Goal: Task Accomplishment & Management: Use online tool/utility

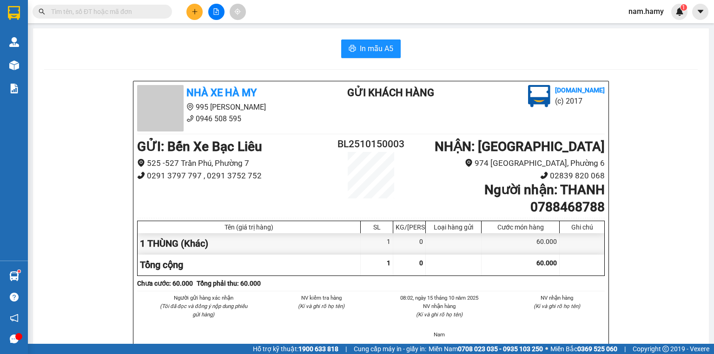
drag, startPoint x: 0, startPoint y: 0, endPoint x: 197, endPoint y: 9, distance: 197.2
click at [197, 9] on icon "plus" at bounding box center [194, 11] width 7 height 7
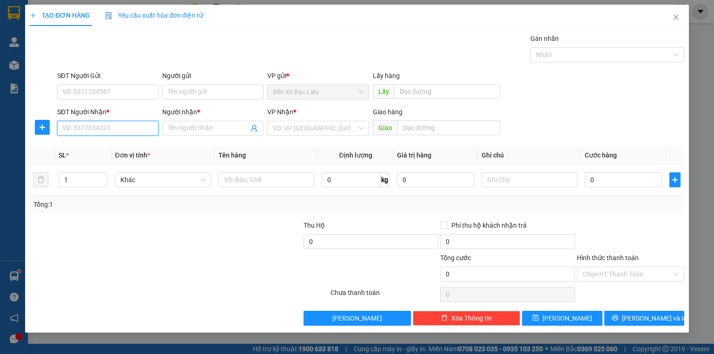
drag, startPoint x: 197, startPoint y: 9, endPoint x: 126, endPoint y: 125, distance: 136.2
click at [126, 125] on input "SĐT Người Nhận *" at bounding box center [107, 128] width 101 height 15
type input "087777878"
click at [195, 132] on input "Người nhận *" at bounding box center [208, 128] width 81 height 10
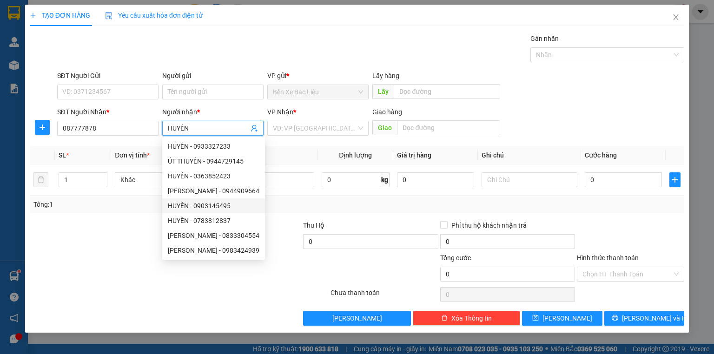
scroll to position [30, 0]
type input "HUYỀN"
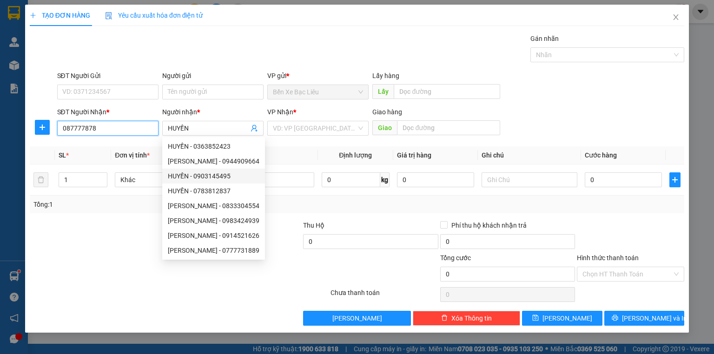
click at [86, 127] on input "087777878" at bounding box center [107, 128] width 101 height 15
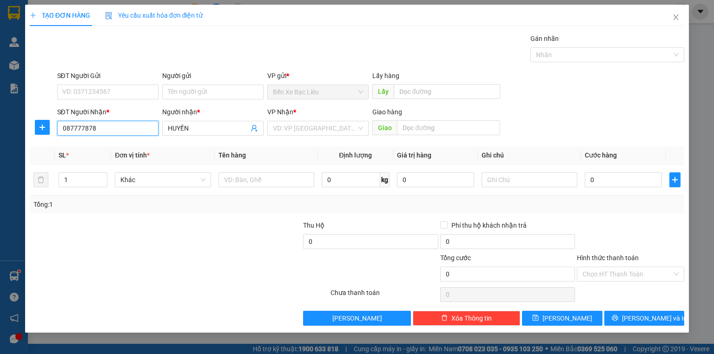
click at [68, 128] on input "087777878" at bounding box center [107, 128] width 101 height 15
click at [77, 127] on input "087777878" at bounding box center [107, 128] width 101 height 15
click at [82, 127] on input "087777878" at bounding box center [107, 128] width 101 height 15
click at [116, 132] on input "087777878" at bounding box center [107, 128] width 101 height 15
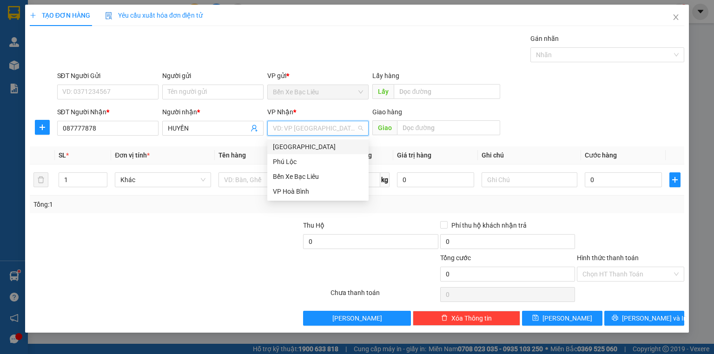
click at [321, 134] on input "search" at bounding box center [315, 128] width 84 height 14
click at [320, 143] on div "[GEOGRAPHIC_DATA]" at bounding box center [318, 147] width 90 height 10
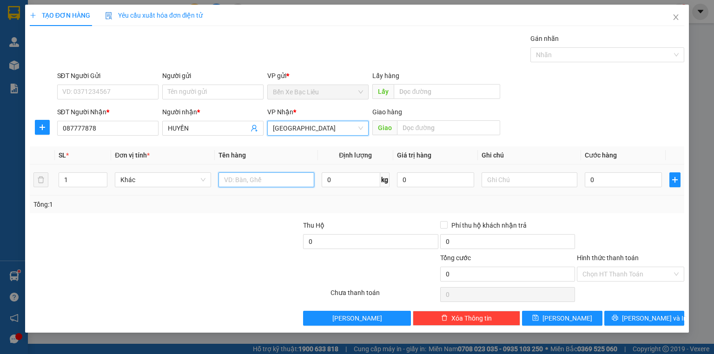
click at [274, 181] on input "text" at bounding box center [266, 179] width 96 height 15
type input "1 THÙNG"
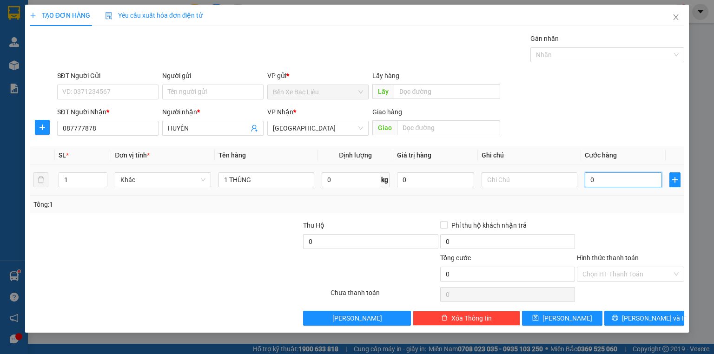
click at [587, 179] on input "0" at bounding box center [623, 179] width 77 height 15
click at [71, 127] on input "087777878" at bounding box center [107, 128] width 101 height 15
click at [70, 131] on input "087777878" at bounding box center [107, 128] width 101 height 15
click at [100, 125] on input "0887777878" at bounding box center [107, 128] width 101 height 15
type input "087777878"
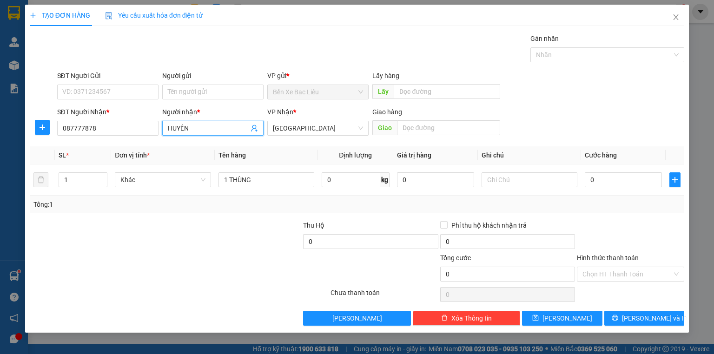
click at [195, 126] on input "HUYỀN" at bounding box center [208, 128] width 81 height 10
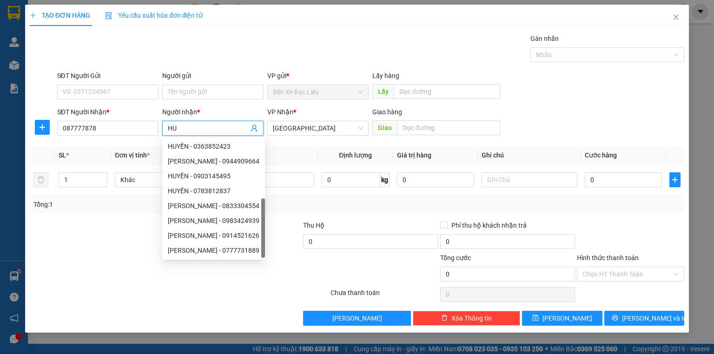
type input "H"
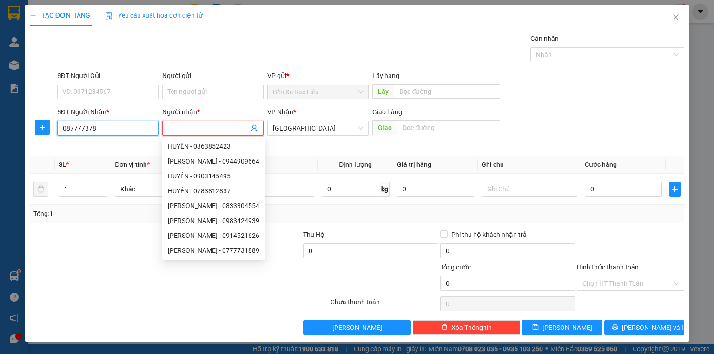
click at [71, 127] on input "087777878" at bounding box center [107, 128] width 101 height 15
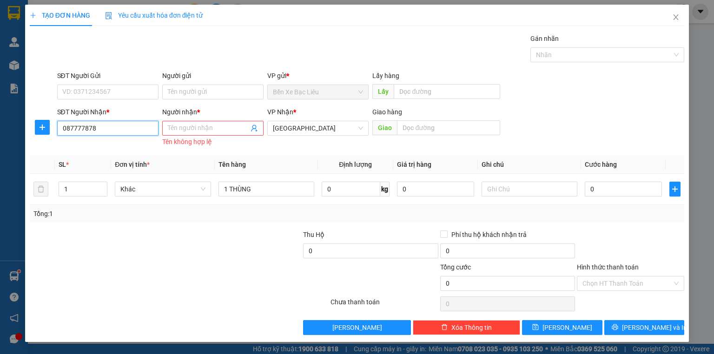
click at [76, 127] on input "087777878" at bounding box center [107, 128] width 101 height 15
click at [82, 127] on input "087777878" at bounding box center [107, 128] width 101 height 15
click at [89, 128] on input "087777878" at bounding box center [107, 128] width 101 height 15
click at [97, 129] on input "087777878" at bounding box center [107, 128] width 101 height 15
click at [67, 127] on input "087777878" at bounding box center [107, 128] width 101 height 15
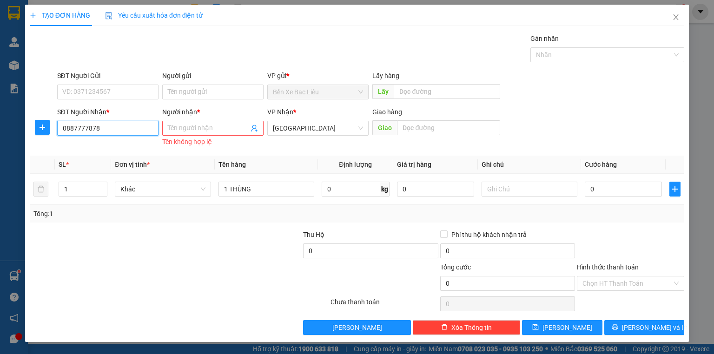
type input "0887777878"
click at [124, 136] on div "SĐT Người Nhận * 0887777878 0887777878" at bounding box center [107, 123] width 101 height 33
click at [113, 122] on input "0887777878" at bounding box center [107, 128] width 101 height 15
click at [211, 124] on input "Người nhận *" at bounding box center [208, 128] width 81 height 10
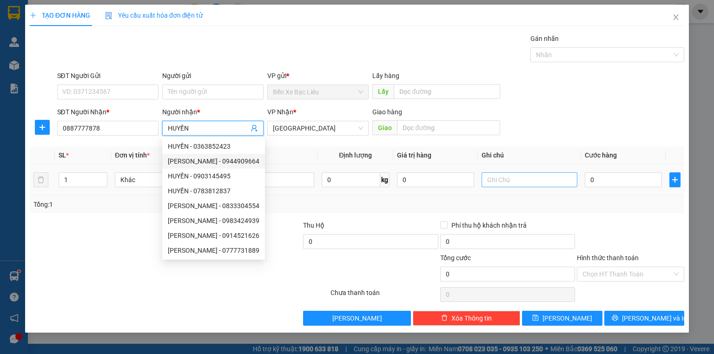
type input "HUYỀN"
click at [493, 183] on input "text" at bounding box center [529, 179] width 96 height 15
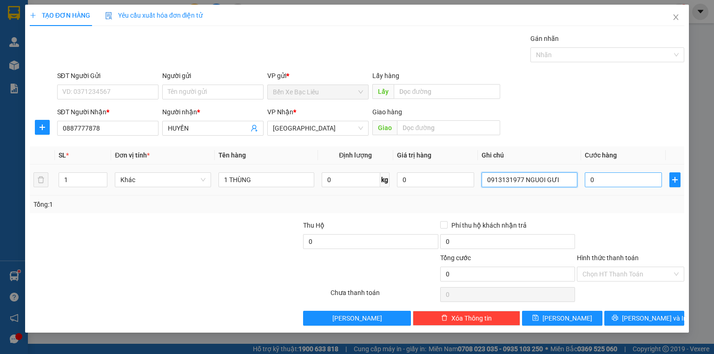
type input "0913131977 NGUOI GƯI"
click at [589, 179] on input "0" at bounding box center [623, 179] width 77 height 15
type input "5"
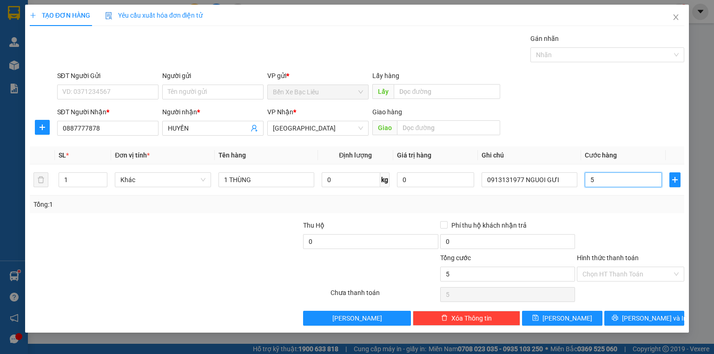
type input "50"
type input "5"
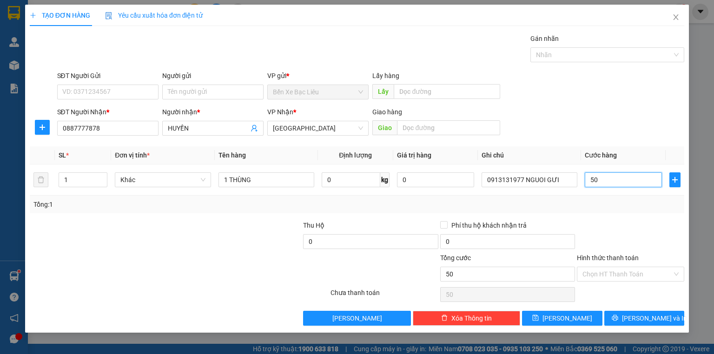
type input "5"
type input "0"
click at [591, 176] on input "0" at bounding box center [623, 179] width 77 height 15
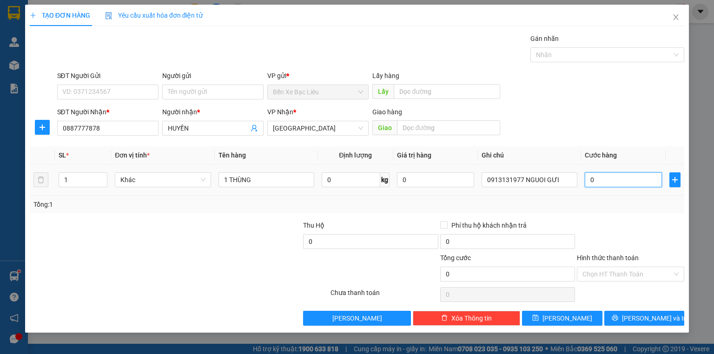
type input "60"
type input "60.000"
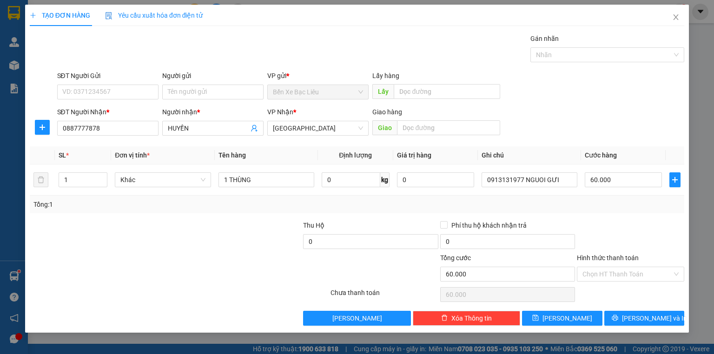
click at [622, 235] on div at bounding box center [630, 236] width 109 height 33
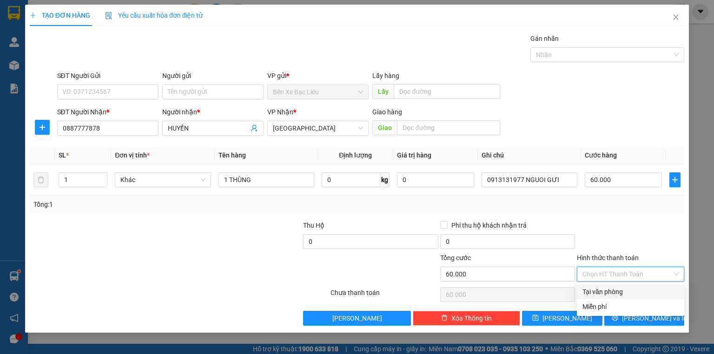
click at [645, 274] on input "Hình thức thanh toán" at bounding box center [627, 274] width 90 height 14
click at [644, 286] on div "Tại văn phòng" at bounding box center [630, 291] width 107 height 15
type input "0"
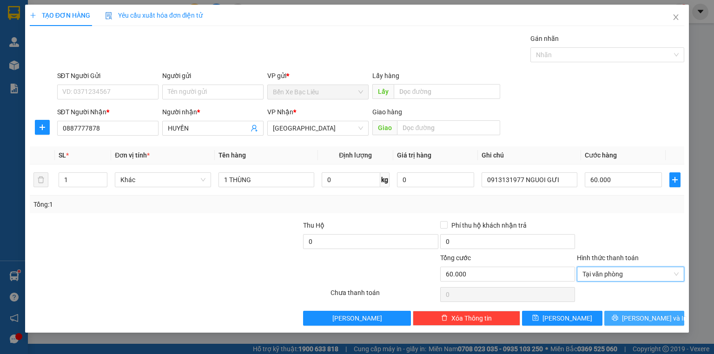
click at [647, 318] on span "[PERSON_NAME] và In" at bounding box center [654, 318] width 65 height 10
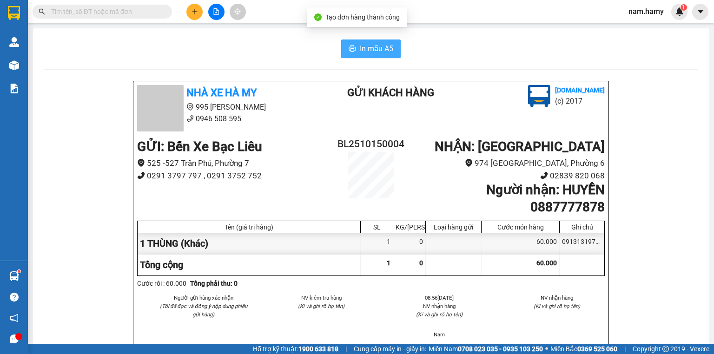
click at [367, 51] on span "In mẫu A5" at bounding box center [376, 49] width 33 height 12
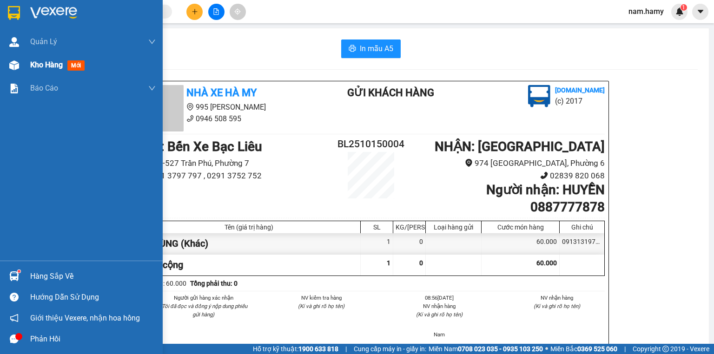
click at [10, 68] on img at bounding box center [14, 65] width 10 height 10
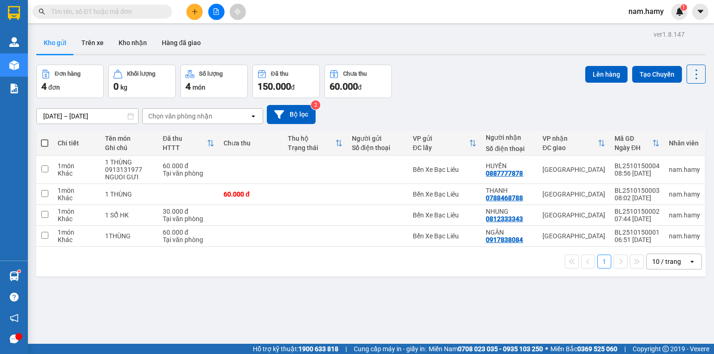
click at [47, 141] on span at bounding box center [44, 142] width 7 height 7
click at [45, 138] on input "checkbox" at bounding box center [45, 138] width 0 height 0
checkbox input "true"
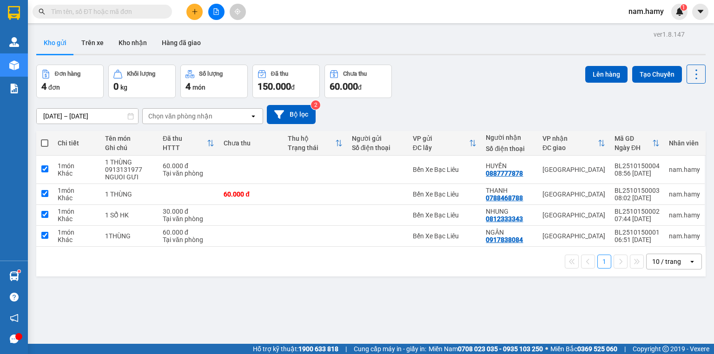
checkbox input "true"
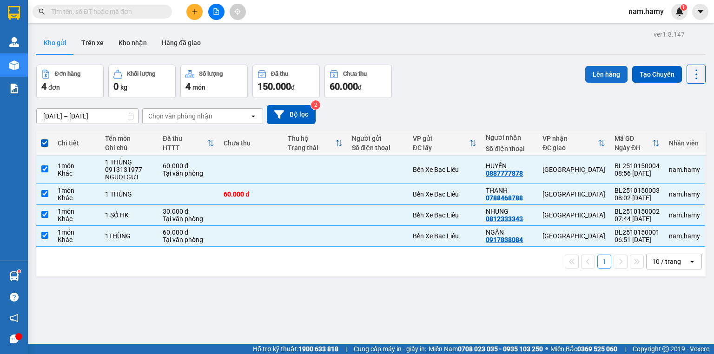
click at [600, 71] on button "Lên hàng" at bounding box center [606, 74] width 42 height 17
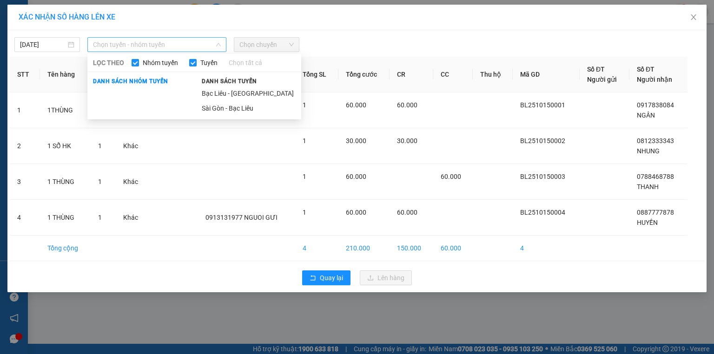
click at [156, 47] on span "Chọn tuyến - nhóm tuyến" at bounding box center [157, 45] width 128 height 14
click at [234, 95] on li "Bạc Liêu - [GEOGRAPHIC_DATA]" at bounding box center [248, 93] width 105 height 15
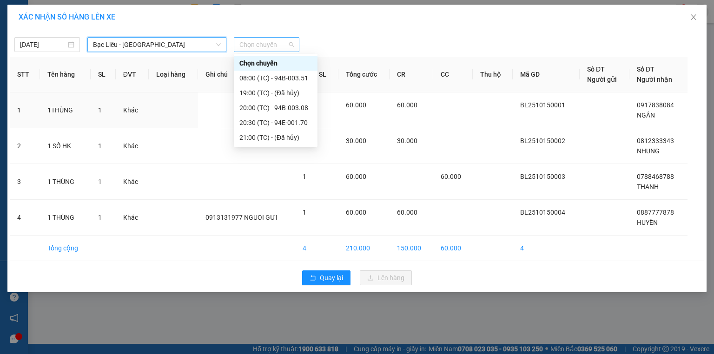
click at [257, 43] on span "Chọn chuyến" at bounding box center [266, 45] width 54 height 14
click at [266, 75] on div "08:00 (TC) - 94B-003.51" at bounding box center [275, 78] width 72 height 10
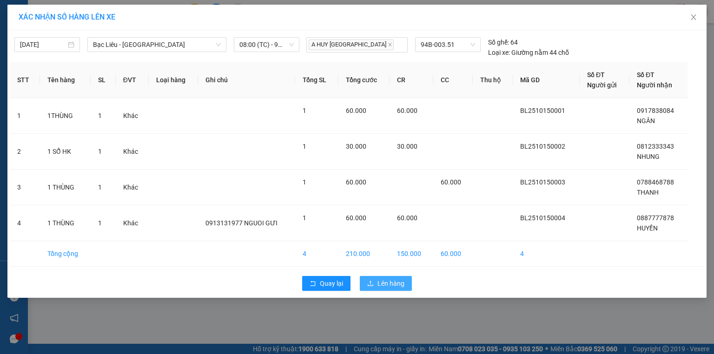
click at [402, 284] on span "Lên hàng" at bounding box center [390, 283] width 27 height 10
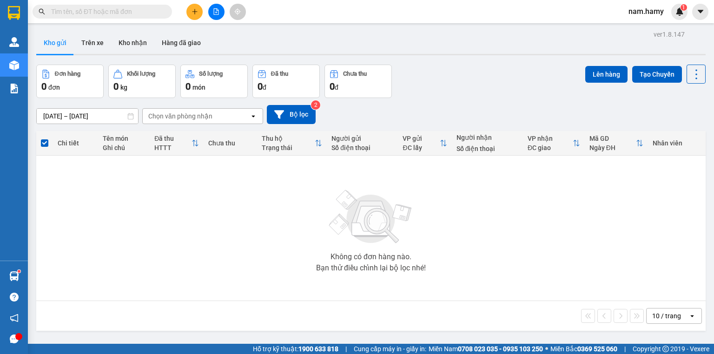
drag, startPoint x: 81, startPoint y: 91, endPoint x: 80, endPoint y: 70, distance: 20.9
click at [80, 78] on button "Đơn hàng 0 đơn" at bounding box center [69, 81] width 67 height 33
